Goal: Information Seeking & Learning: Check status

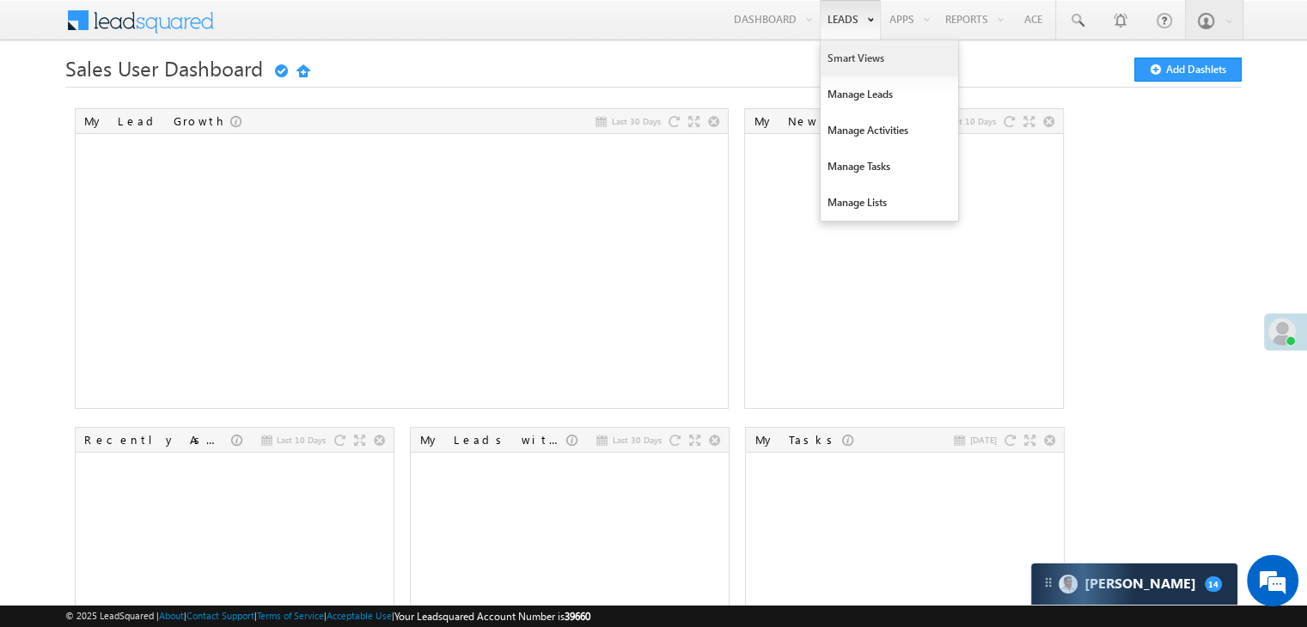
click at [833, 55] on link "Smart Views" at bounding box center [889, 58] width 137 height 36
